Goal: Check status

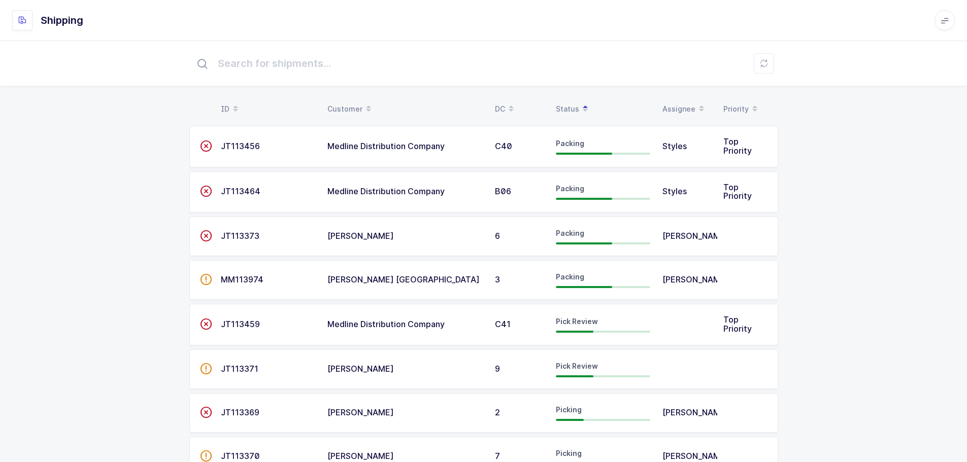
scroll to position [102, 0]
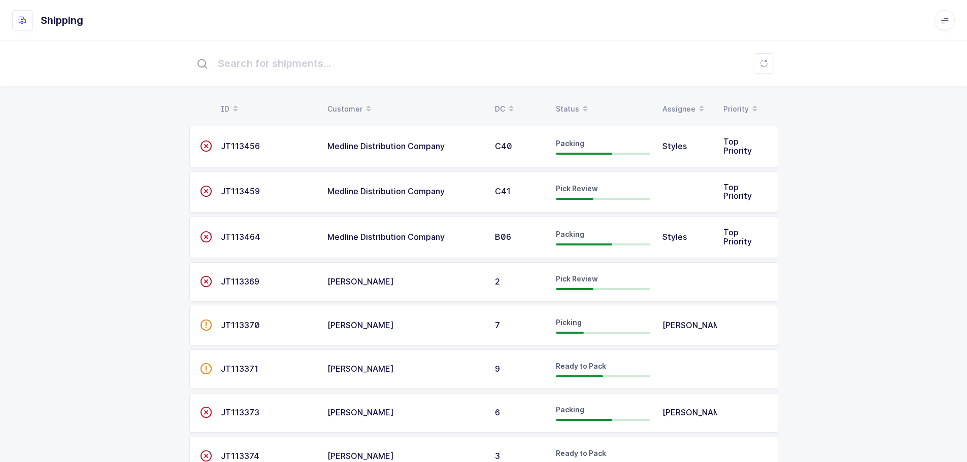
click at [571, 105] on div "Status" at bounding box center [603, 108] width 94 height 17
click at [572, 107] on div "Status" at bounding box center [603, 108] width 94 height 17
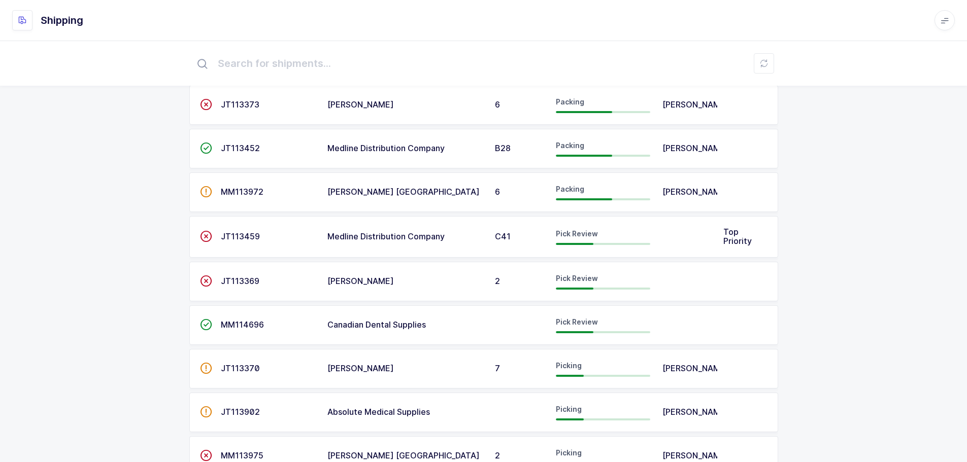
scroll to position [152, 0]
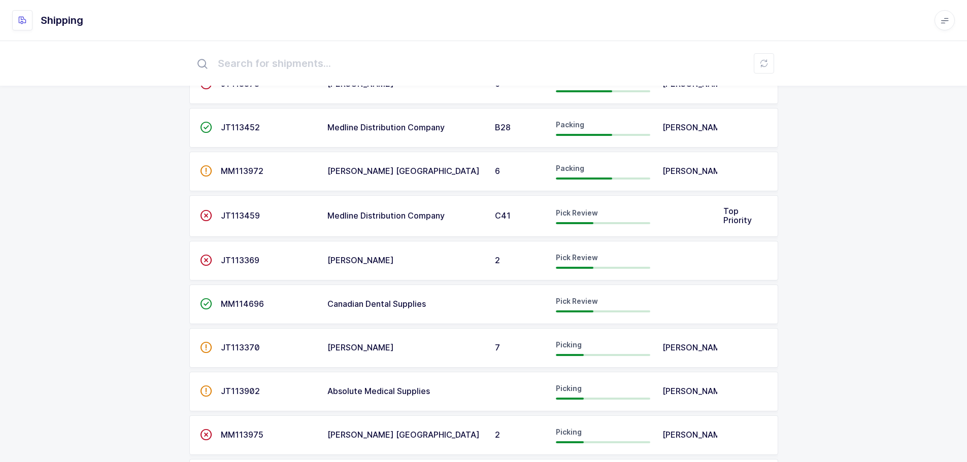
click at [253, 307] on span "MM114696" at bounding box center [242, 304] width 43 height 10
